Goal: Book appointment/travel/reservation

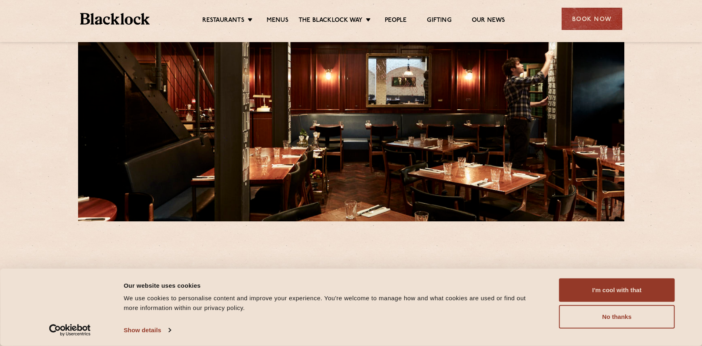
scroll to position [221, 0]
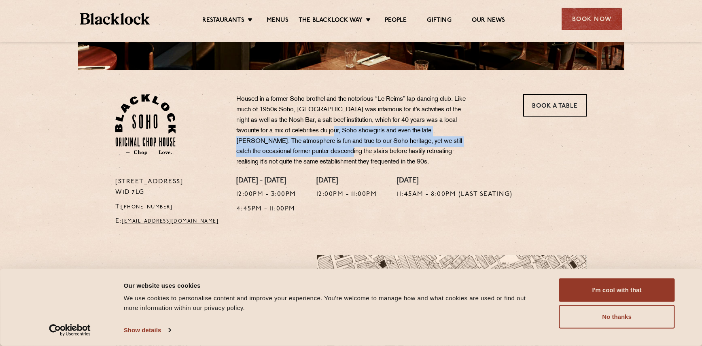
drag, startPoint x: 302, startPoint y: 131, endPoint x: 302, endPoint y: 153, distance: 22.7
click at [302, 153] on p "Housed in a former Soho brothel and the notorious “Le Reims” lap dancing club. …" at bounding box center [355, 130] width 239 height 73
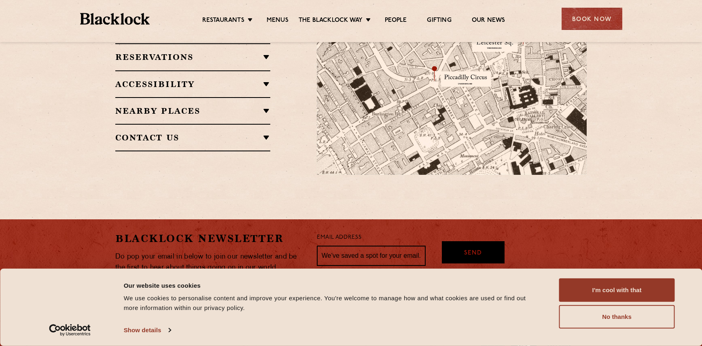
scroll to position [637, 0]
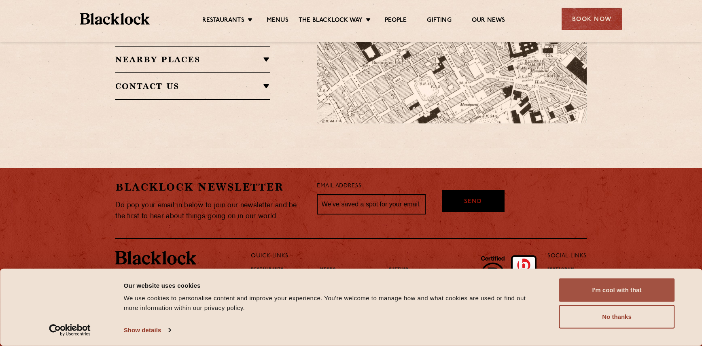
click at [649, 292] on button "I'm cool with that" at bounding box center [617, 289] width 116 height 23
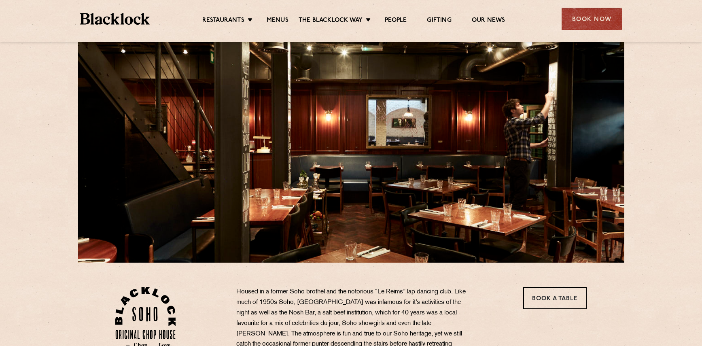
scroll to position [0, 0]
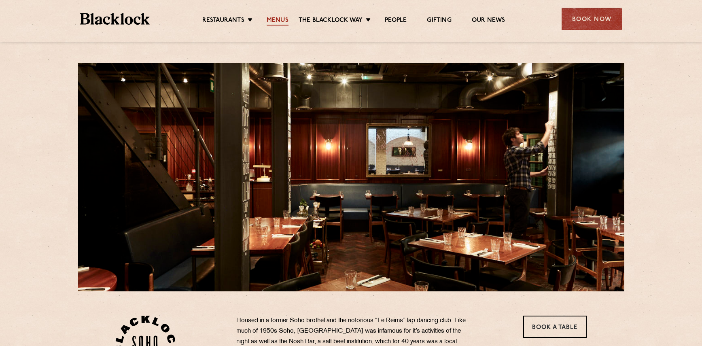
click at [276, 20] on link "Menus" at bounding box center [278, 21] width 22 height 9
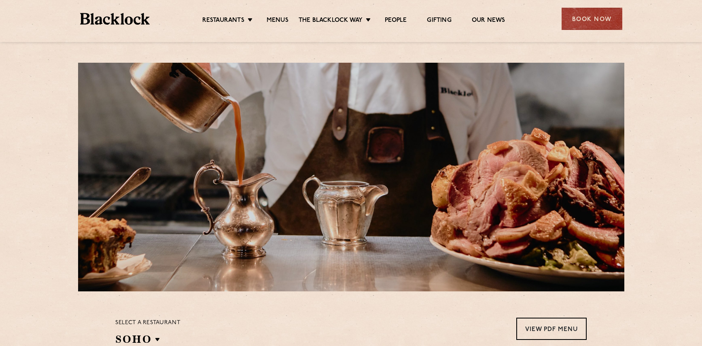
scroll to position [278, 0]
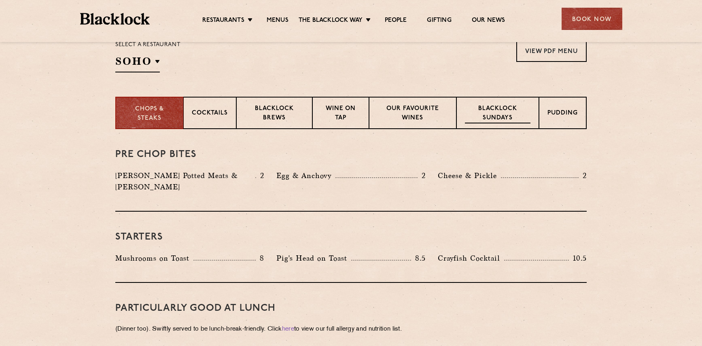
click at [503, 119] on p "Blacklock Sundays" at bounding box center [498, 113] width 66 height 19
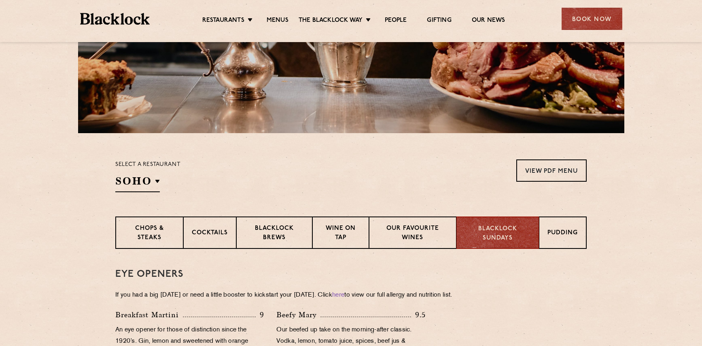
scroll to position [175, 0]
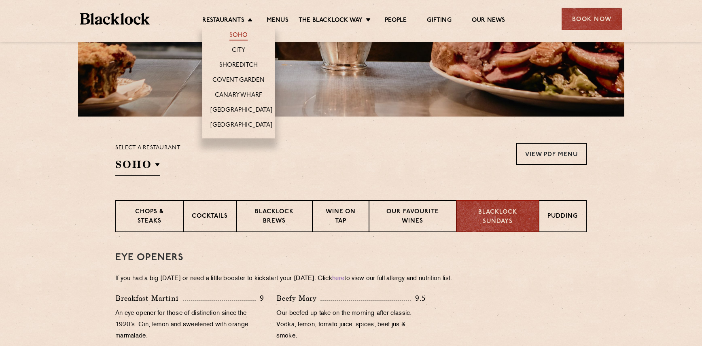
click at [235, 34] on link "Soho" at bounding box center [238, 36] width 19 height 9
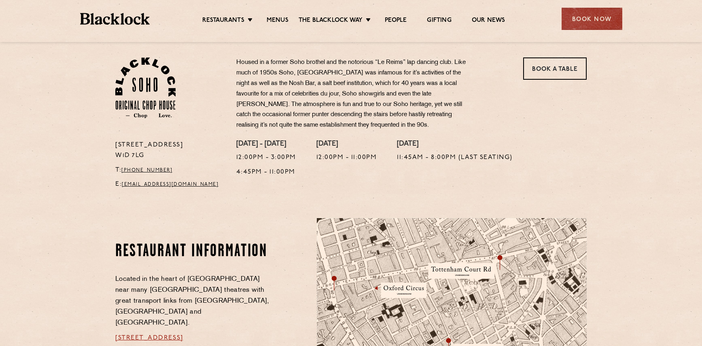
scroll to position [55, 0]
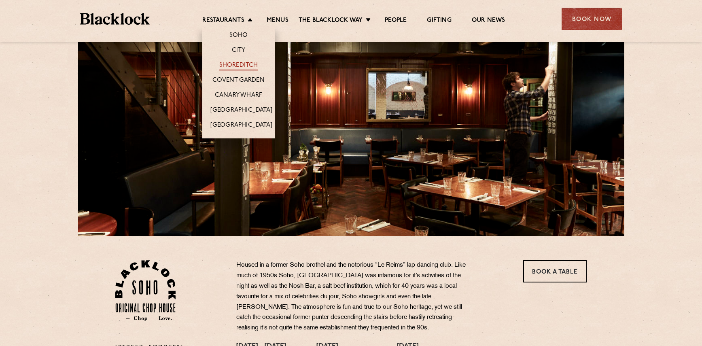
click at [236, 63] on link "Shoreditch" at bounding box center [238, 66] width 39 height 9
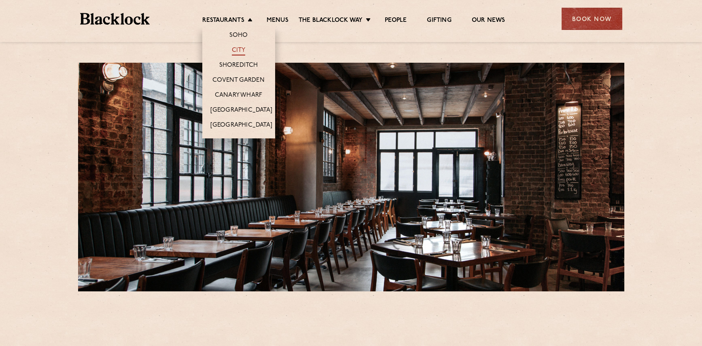
click at [238, 47] on link "City" at bounding box center [239, 51] width 14 height 9
click at [233, 38] on link "Soho" at bounding box center [238, 36] width 19 height 9
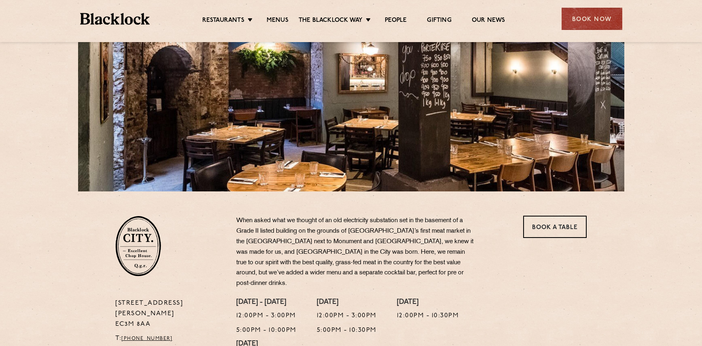
scroll to position [138, 0]
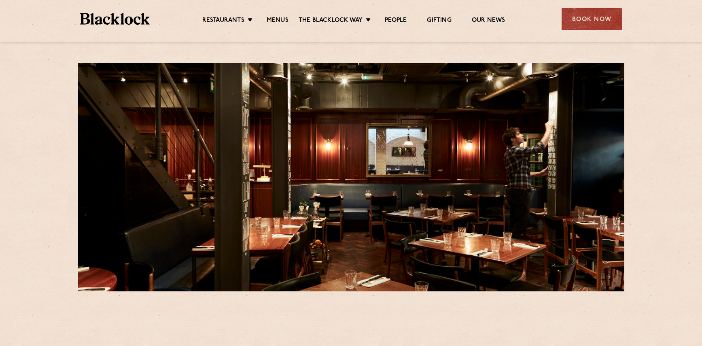
click at [596, 13] on div "Book Now" at bounding box center [592, 19] width 61 height 22
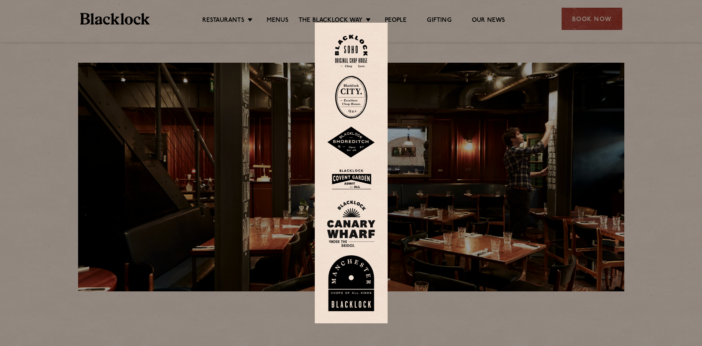
click at [351, 56] on img at bounding box center [351, 51] width 32 height 33
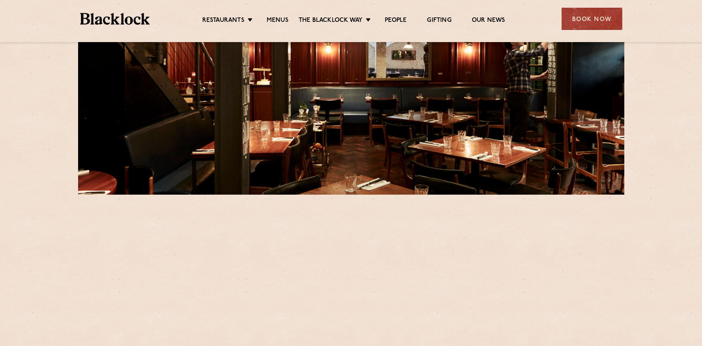
scroll to position [214, 0]
